Goal: Task Accomplishment & Management: Manage account settings

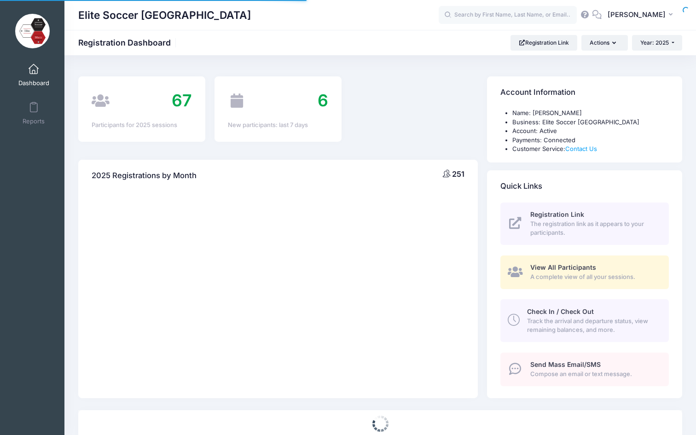
select select
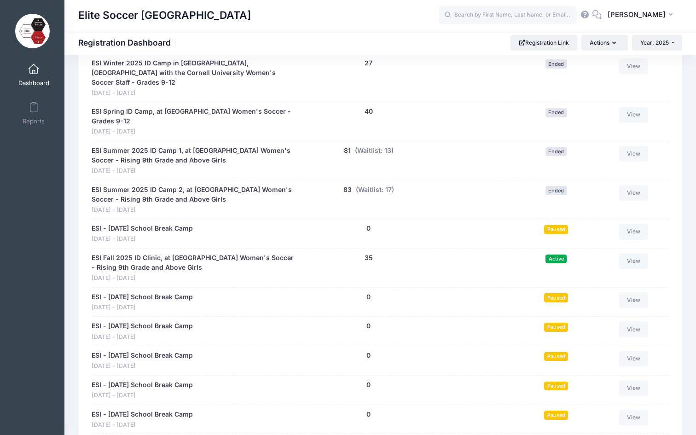
scroll to position [422, 0]
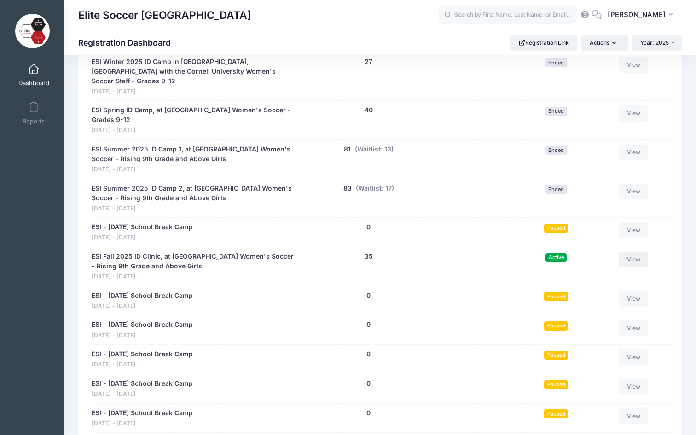
click at [634, 252] on link "View" at bounding box center [633, 260] width 29 height 16
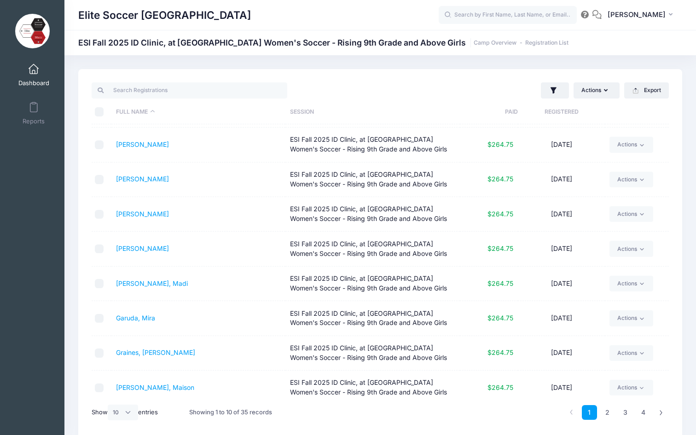
scroll to position [73, 0]
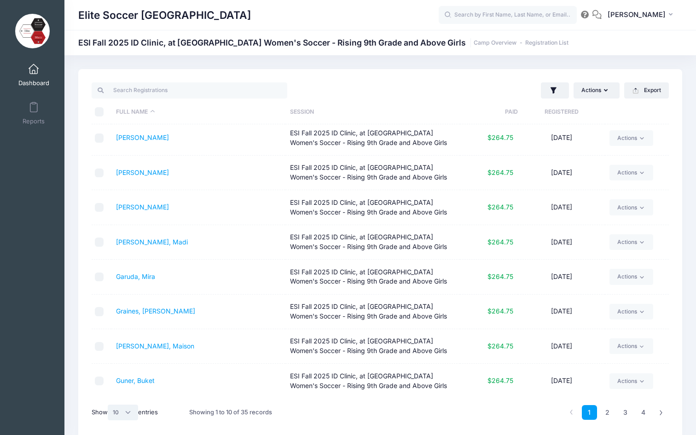
click at [130, 412] on select "All 10 25 50" at bounding box center [123, 413] width 30 height 16
click at [109, 405] on select "All 10 25 50" at bounding box center [123, 413] width 30 height 16
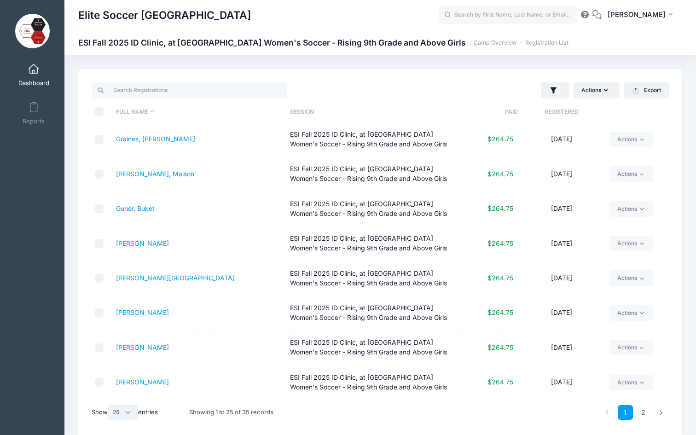
scroll to position [245, 0]
click at [121, 413] on select "All 10 25 50" at bounding box center [123, 413] width 30 height 16
select select "50"
click at [109, 405] on select "All 10 25 50" at bounding box center [123, 413] width 30 height 16
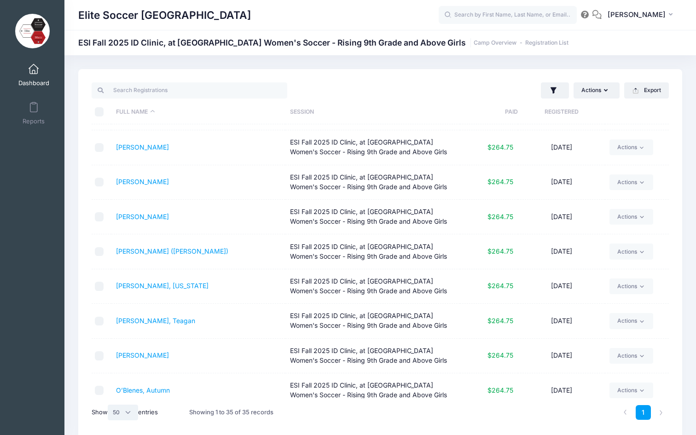
scroll to position [446, 0]
